Goal: Navigation & Orientation: Find specific page/section

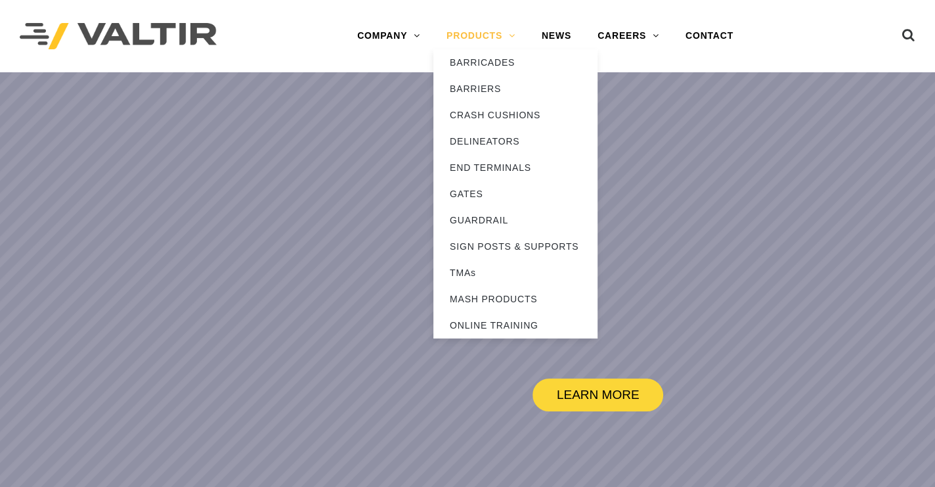
click at [479, 35] on link "PRODUCTS" at bounding box center [480, 36] width 95 height 26
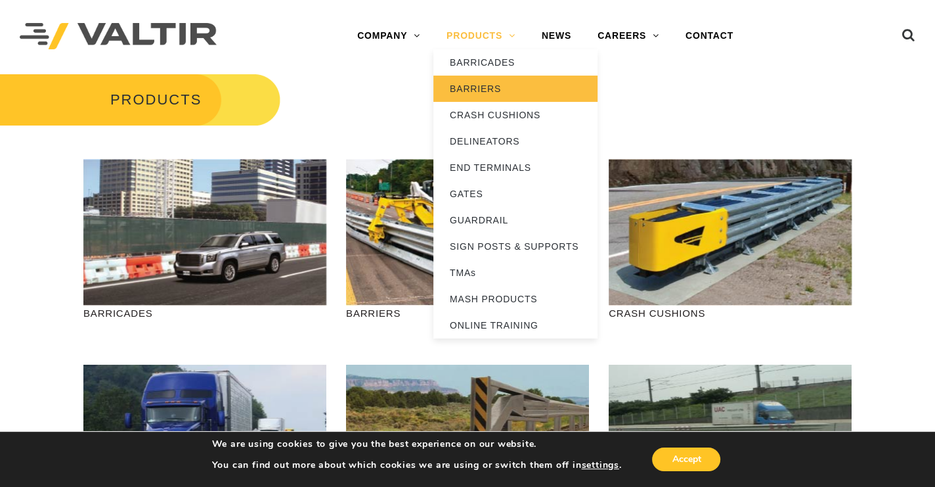
click at [478, 88] on link "BARRIERS" at bounding box center [515, 89] width 164 height 26
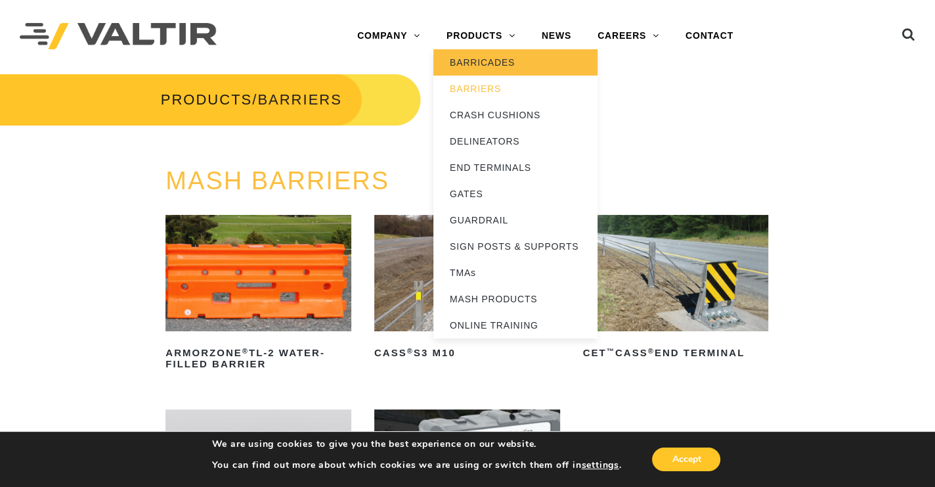
click at [498, 60] on link "BARRICADES" at bounding box center [515, 62] width 164 height 26
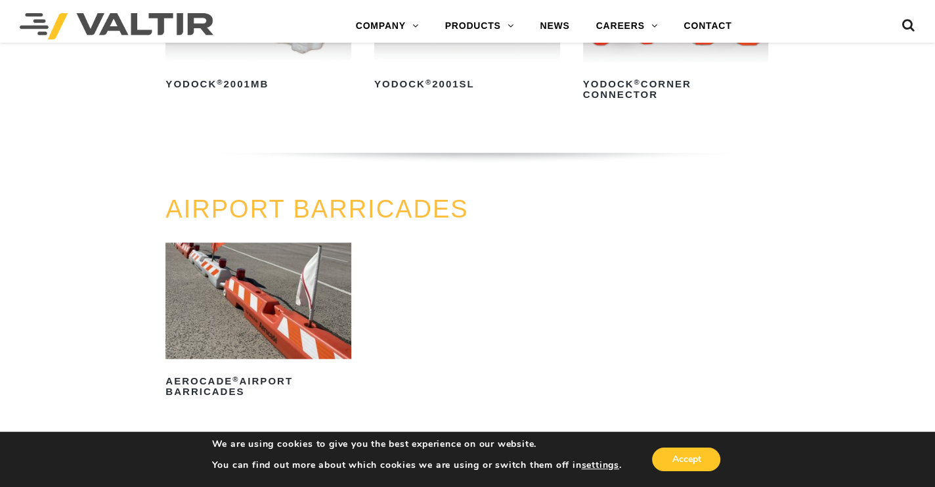
scroll to position [527, 0]
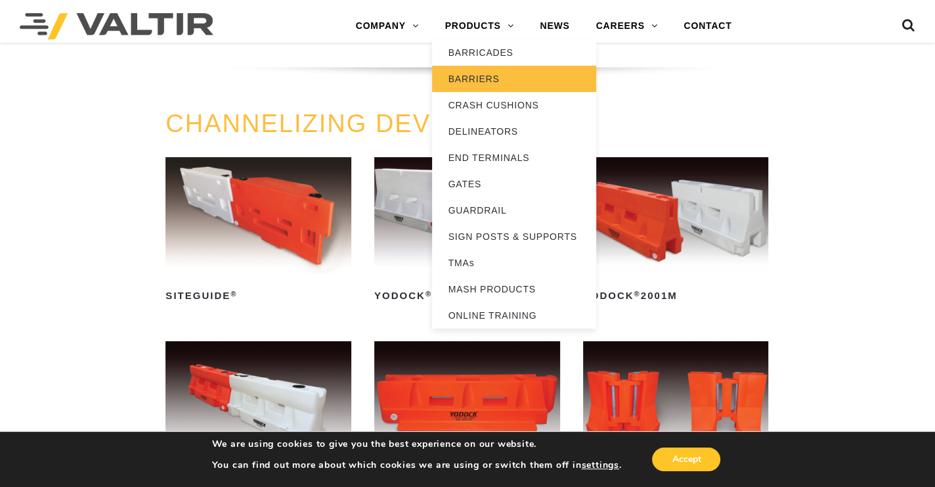
click at [475, 80] on link "BARRIERS" at bounding box center [514, 79] width 164 height 26
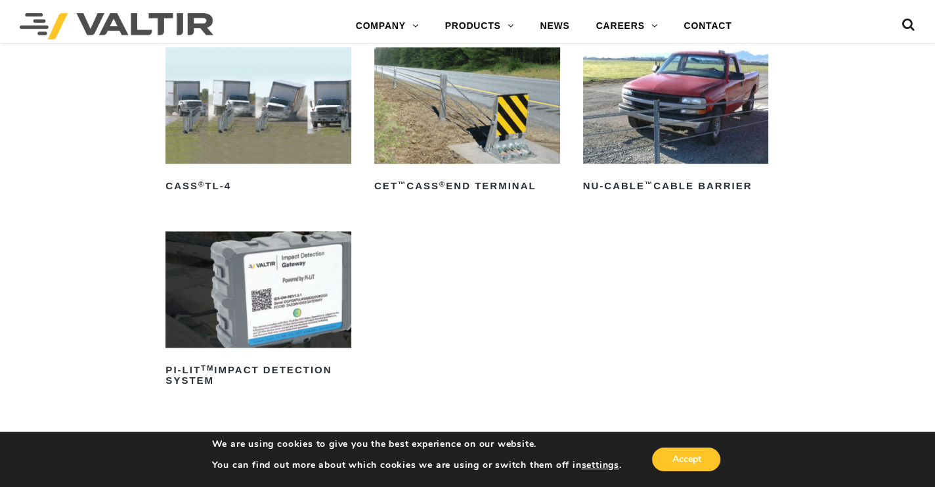
scroll to position [787, 0]
